Goal: Find specific page/section: Find specific page/section

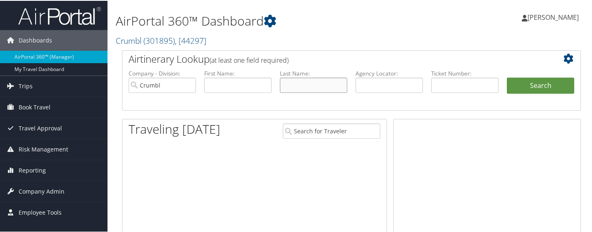
click at [313, 89] on input "text" at bounding box center [313, 84] width 67 height 15
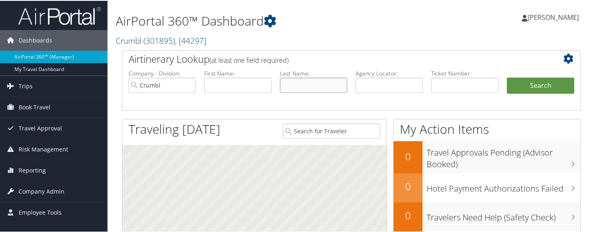
type input "fava"
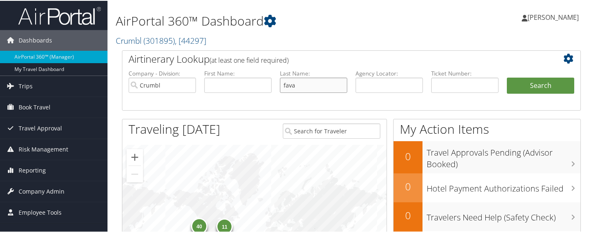
click at [506, 77] on button "Search" at bounding box center [539, 85] width 67 height 17
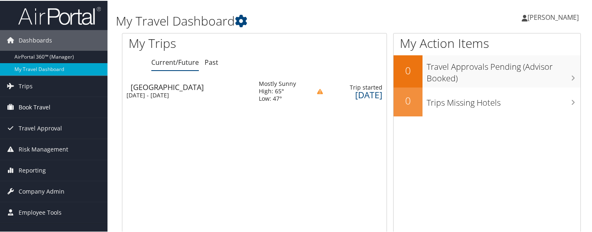
click at [38, 106] on span "Book Travel" at bounding box center [35, 106] width 32 height 21
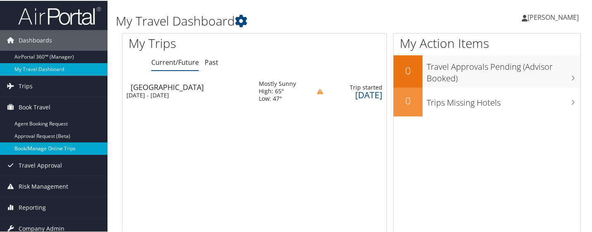
click at [52, 149] on link "Book/Manage Online Trips" at bounding box center [53, 148] width 107 height 12
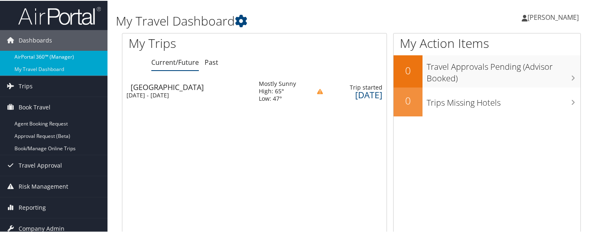
click at [62, 57] on link "AirPortal 360™ (Manager)" at bounding box center [53, 56] width 107 height 12
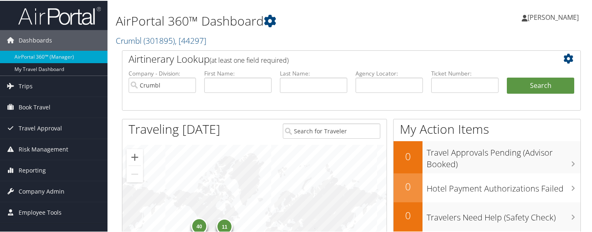
click at [317, 81] on input "text" at bounding box center [313, 84] width 67 height 15
click at [251, 88] on input "text" at bounding box center [237, 84] width 67 height 15
click at [365, 86] on input "text" at bounding box center [388, 84] width 67 height 15
click at [445, 82] on input "text" at bounding box center [464, 84] width 67 height 15
click at [321, 87] on input "text" at bounding box center [313, 84] width 67 height 15
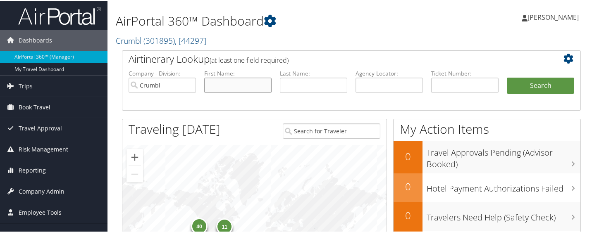
click at [245, 87] on input "text" at bounding box center [237, 84] width 67 height 15
